Goal: Check status

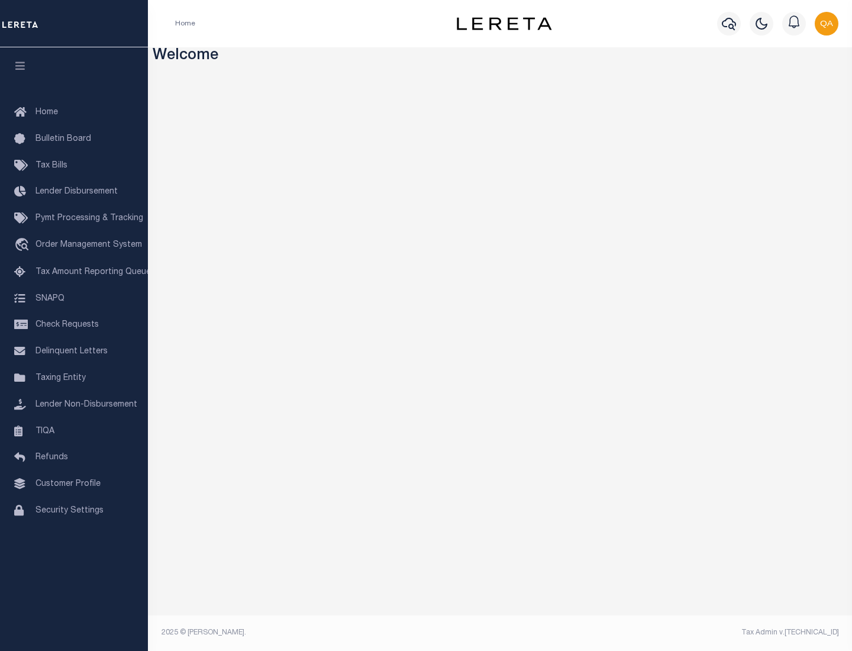
click at [74, 325] on span "Check Requests" at bounding box center [67, 325] width 63 height 8
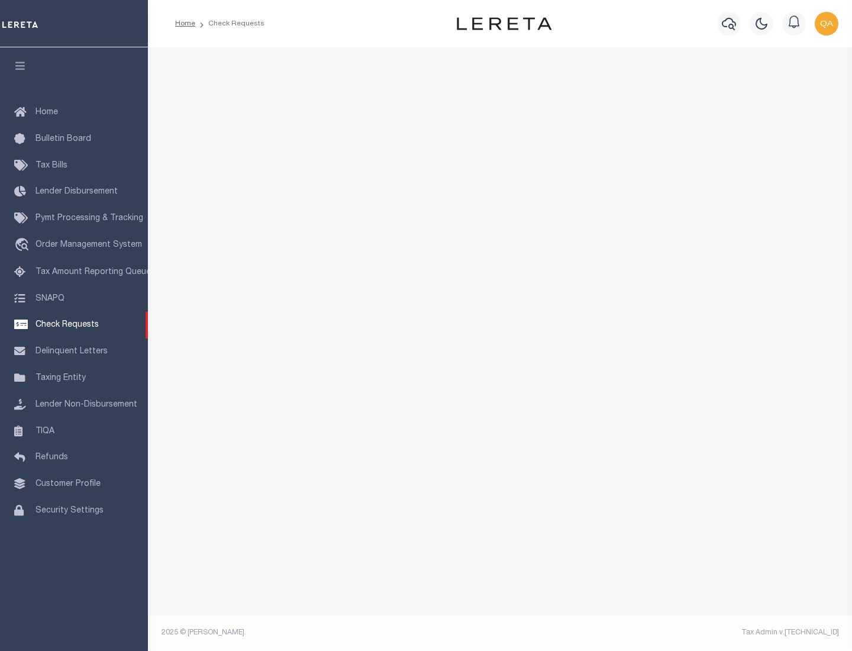
select select "50"
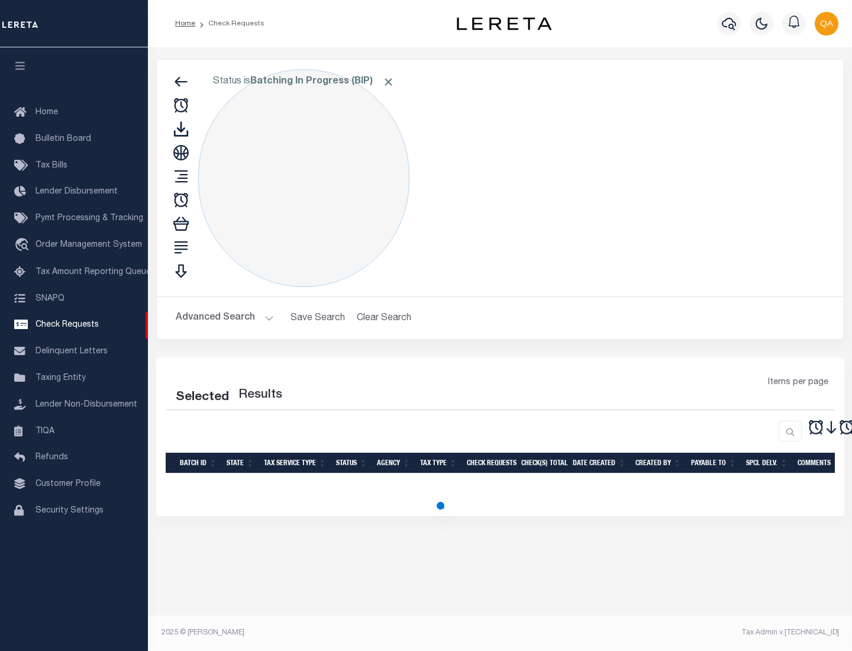
select select "50"
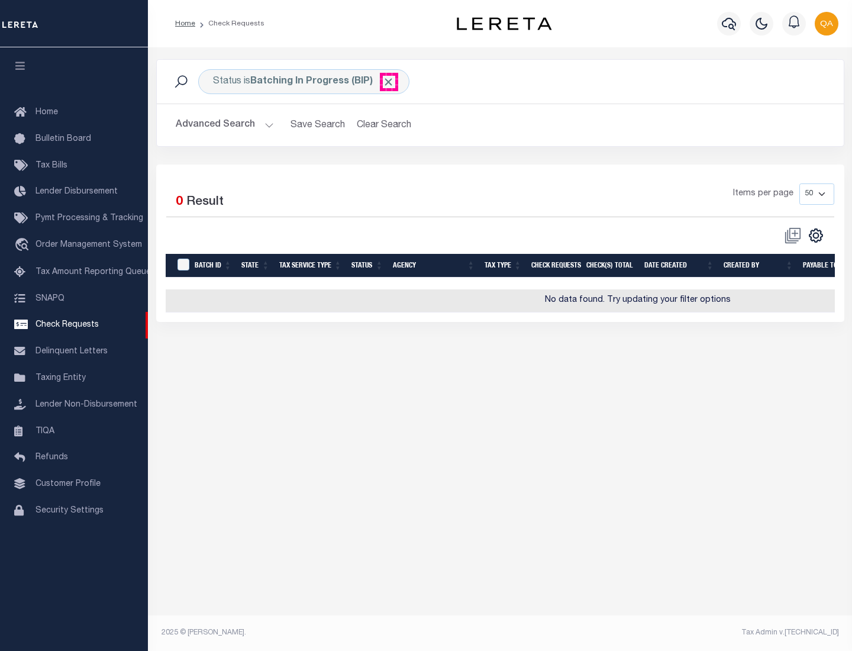
click at [389, 82] on span "Click to Remove" at bounding box center [388, 82] width 12 height 12
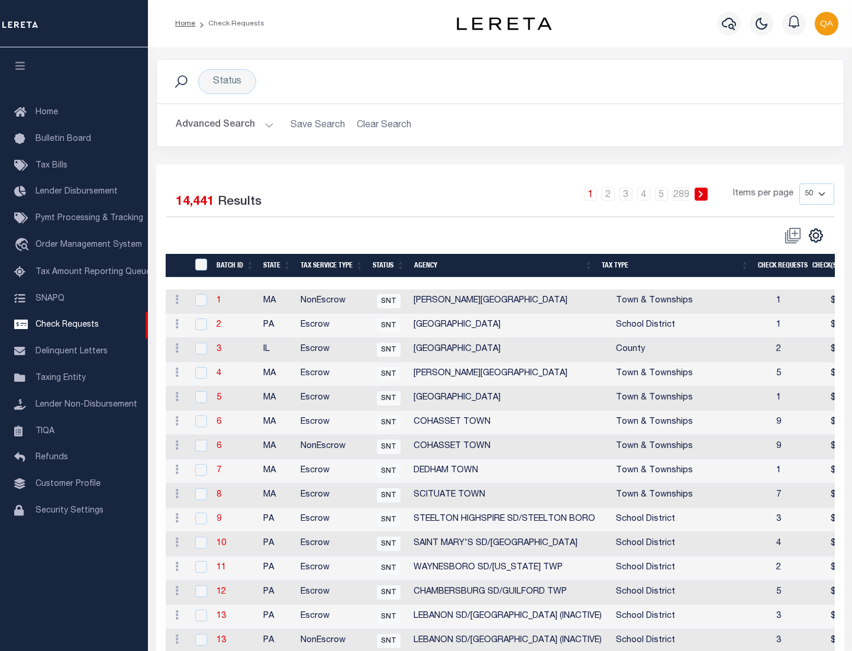
scroll to position [570, 0]
